Goal: Find specific page/section: Find specific page/section

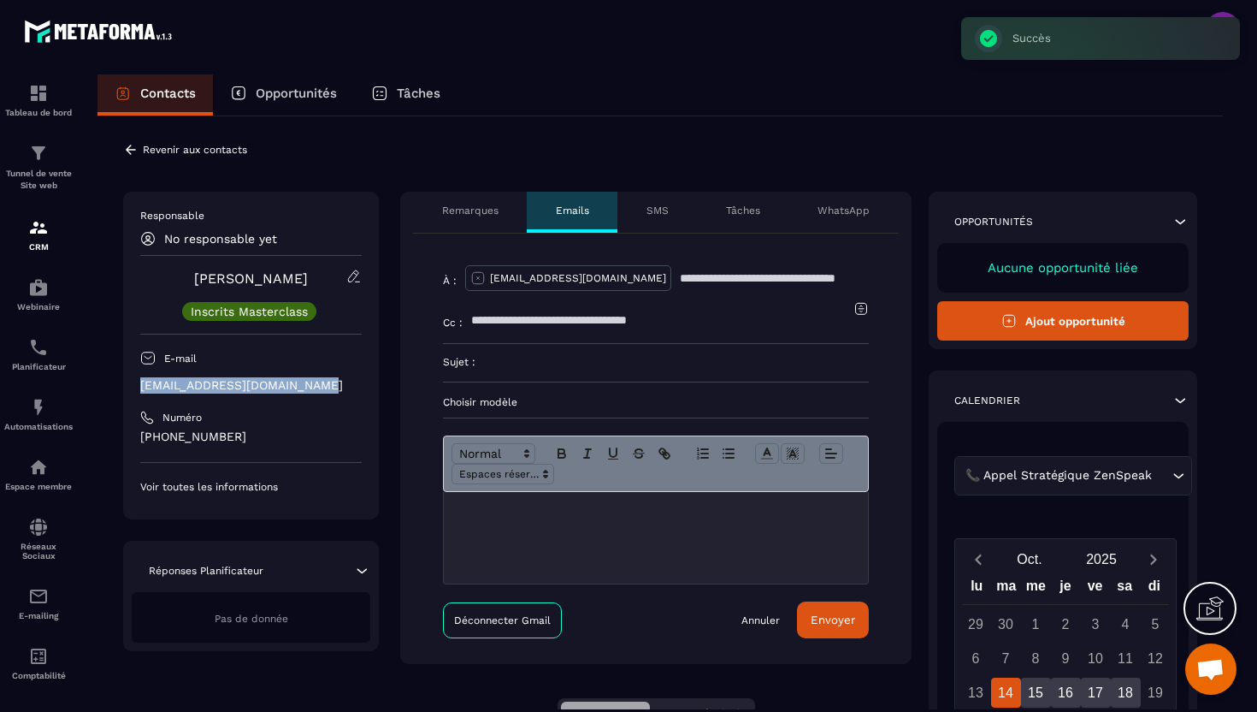
drag, startPoint x: 322, startPoint y: 386, endPoint x: 111, endPoint y: 390, distance: 211.3
click at [111, 390] on div "**********" at bounding box center [659, 574] width 1125 height 916
copy p "[EMAIL_ADDRESS][DOMAIN_NAME]"
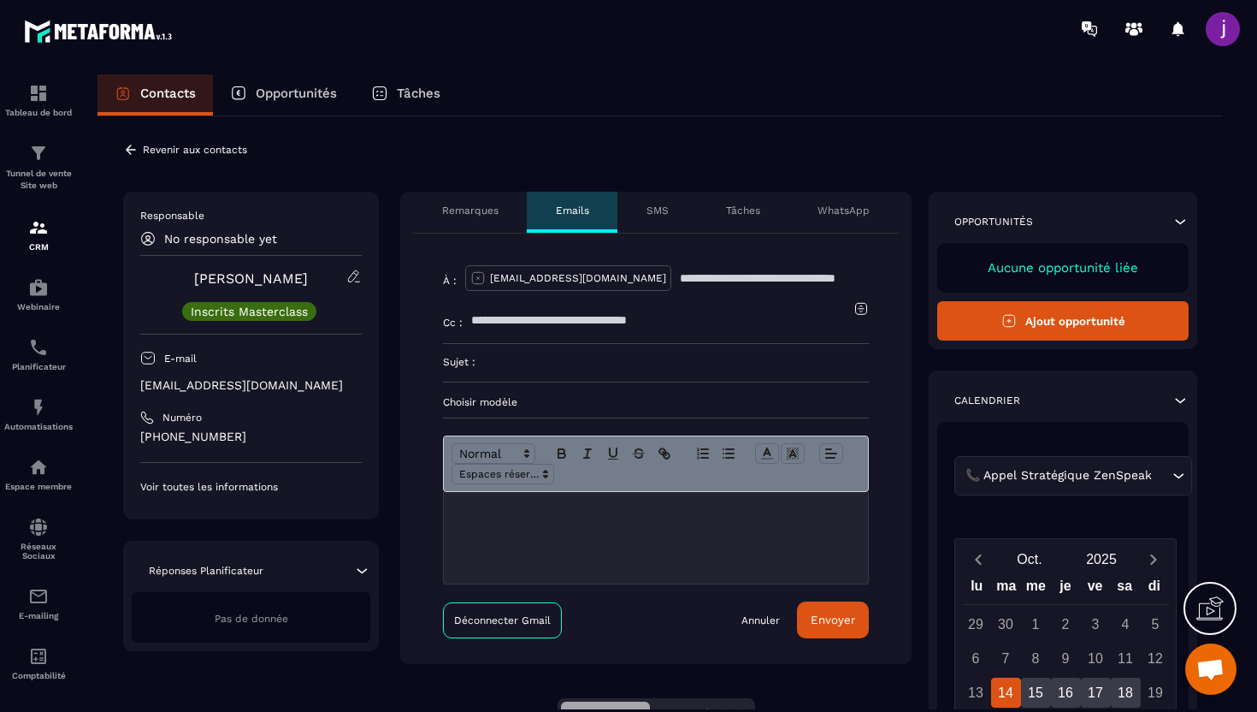
click at [469, 215] on p "Remarques" at bounding box center [470, 211] width 56 height 14
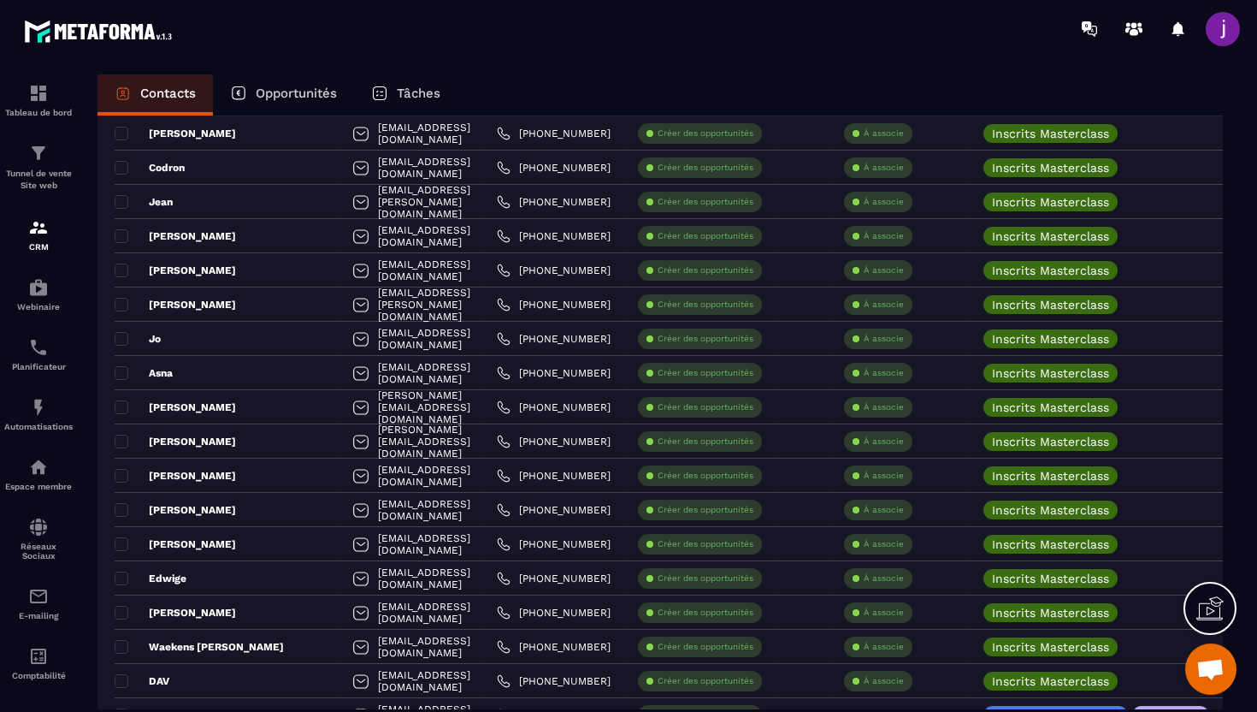
scroll to position [2342, 0]
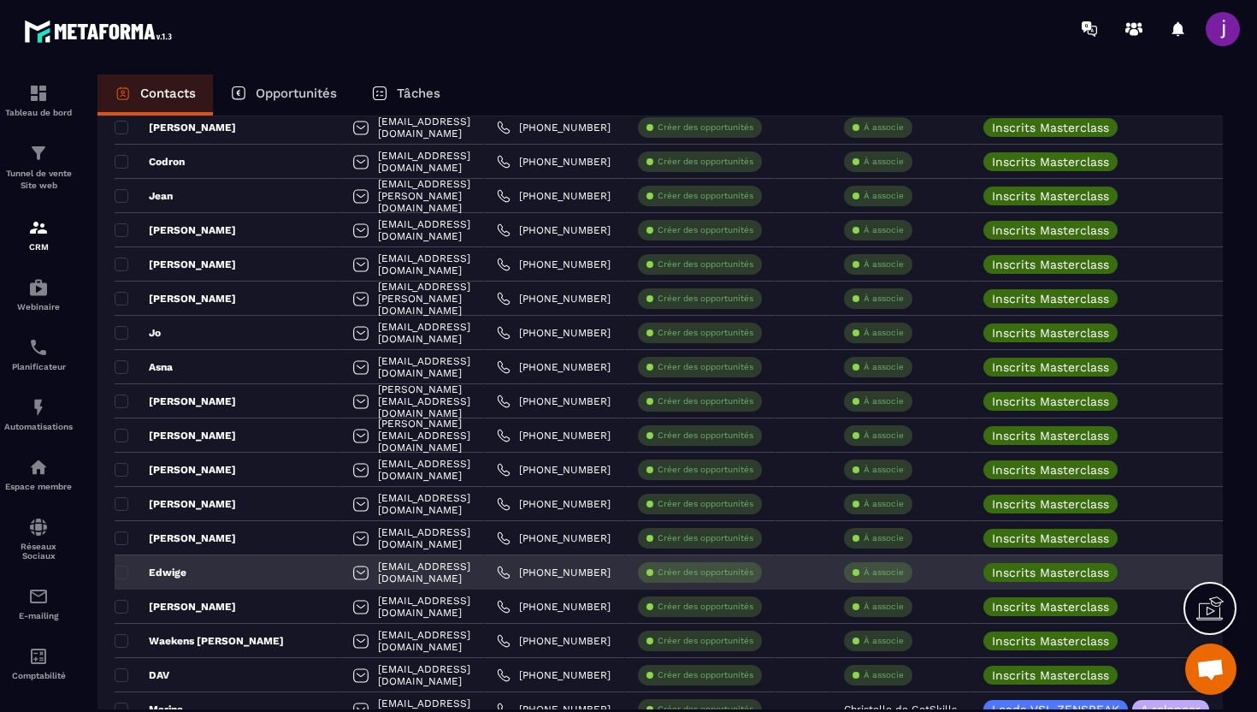
click at [239, 572] on div "Edwige" at bounding box center [227, 572] width 225 height 34
